Goal: Task Accomplishment & Management: Complete application form

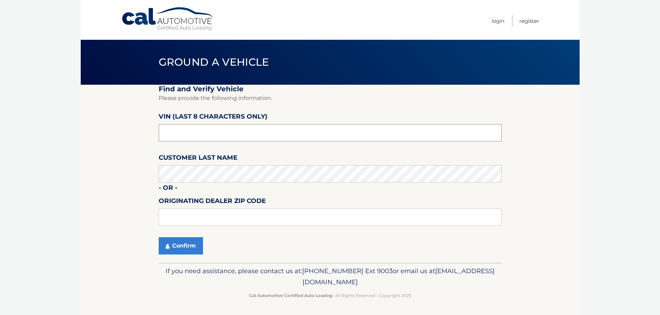
click at [226, 137] on input "text" at bounding box center [330, 132] width 343 height 17
type input "nm146960"
click at [295, 213] on input "text" at bounding box center [330, 217] width 343 height 17
type input "33073"
click at [176, 246] on button "Confirm" at bounding box center [181, 246] width 44 height 17
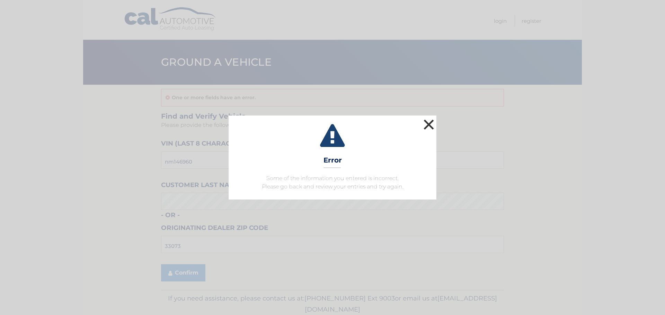
click at [428, 127] on button "×" at bounding box center [429, 125] width 14 height 14
